Goal: Obtain resource: Download file/media

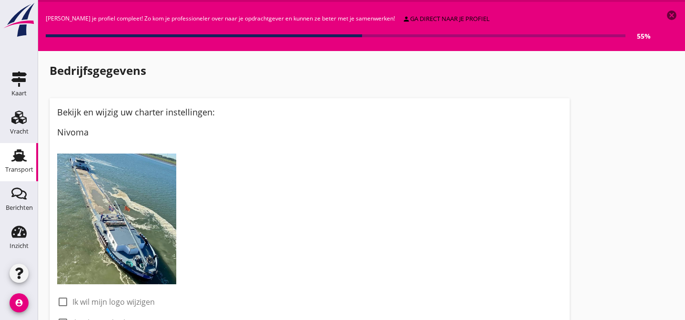
click at [21, 159] on use at bounding box center [18, 155] width 15 height 12
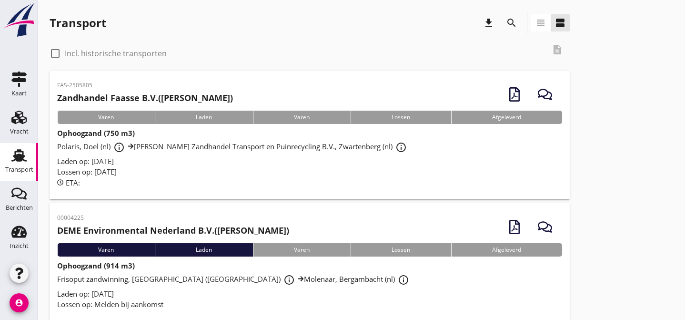
click at [55, 53] on div at bounding box center [55, 53] width 16 height 16
checkbox input "true"
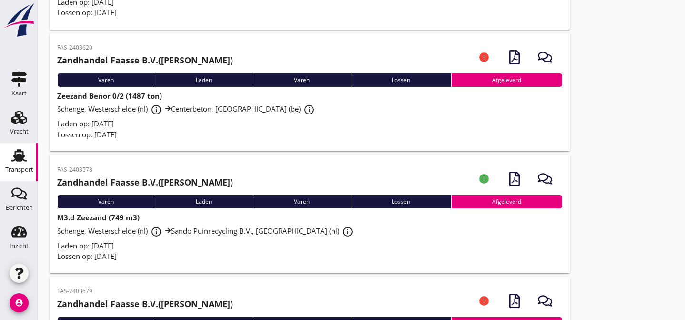
scroll to position [16982, 0]
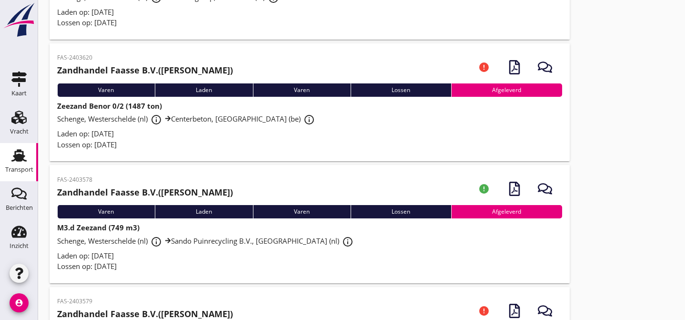
click at [210, 128] on div "Schenge, Westerschelde (nl) info_outline Centerbeton, [GEOGRAPHIC_DATA] (be) in…" at bounding box center [309, 119] width 505 height 17
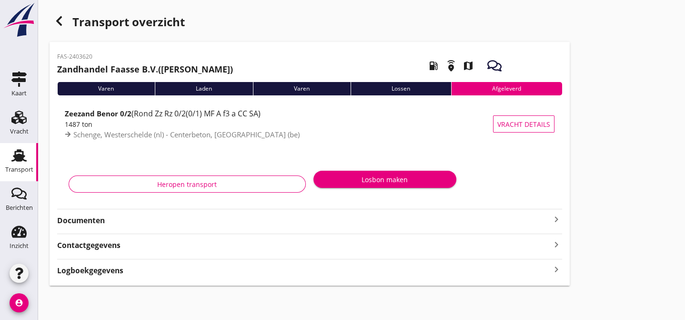
click at [214, 219] on strong "Documenten" at bounding box center [304, 220] width 494 height 11
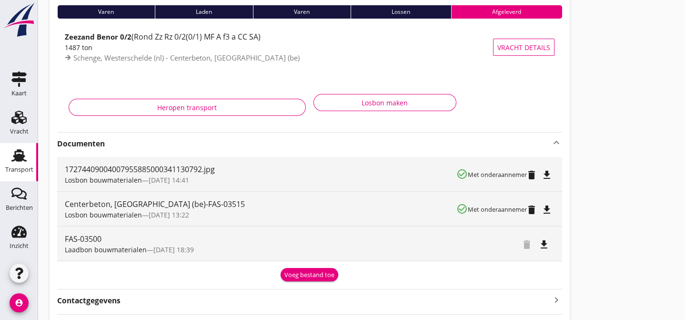
scroll to position [87, 0]
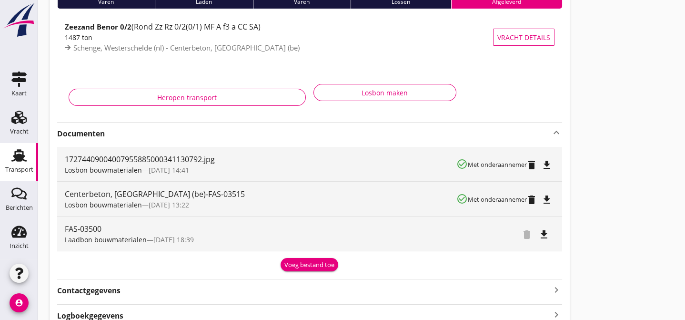
click at [549, 199] on icon "file_download" at bounding box center [546, 199] width 11 height 11
